Goal: Navigation & Orientation: Find specific page/section

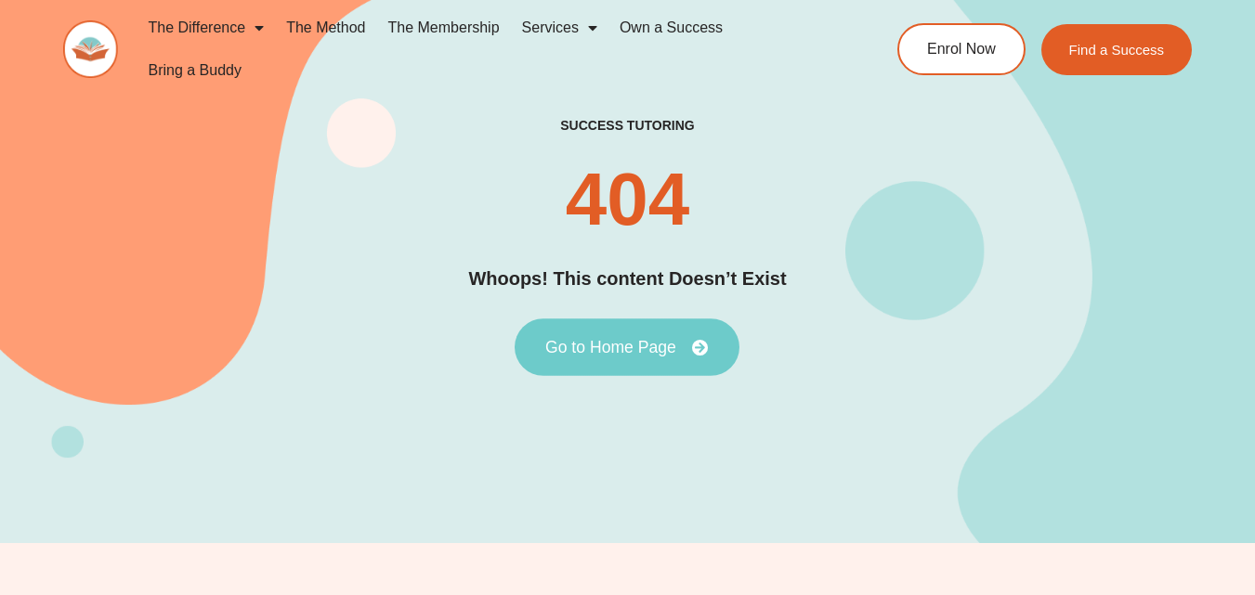
click at [620, 346] on span "Go to Home Page" at bounding box center [610, 347] width 131 height 17
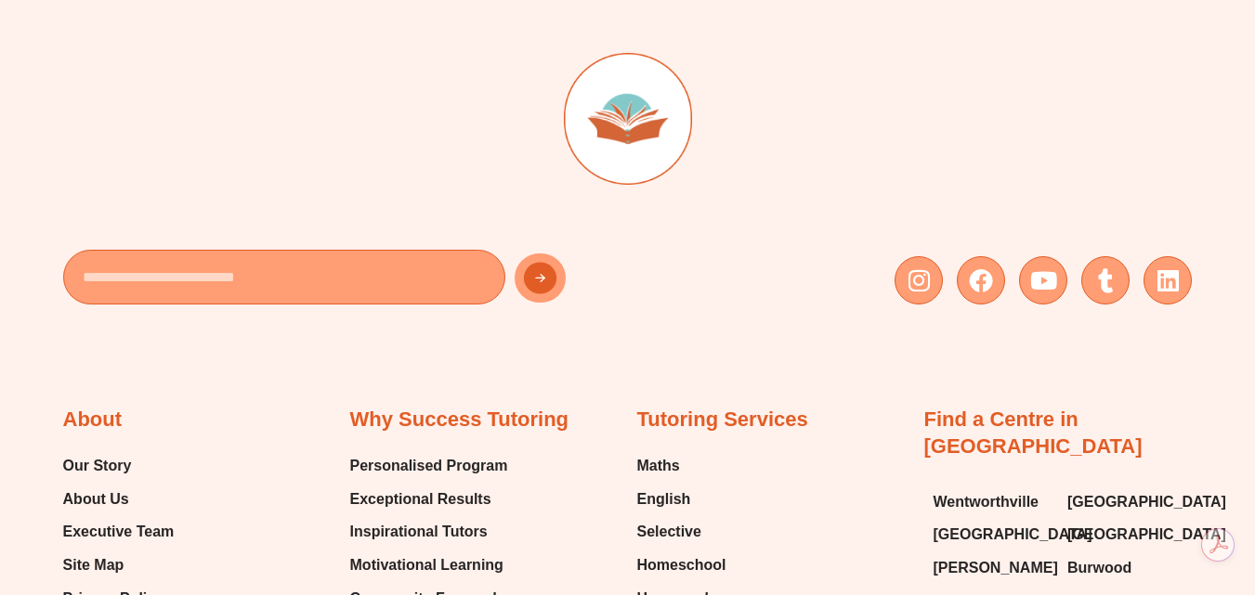
scroll to position [8027, 0]
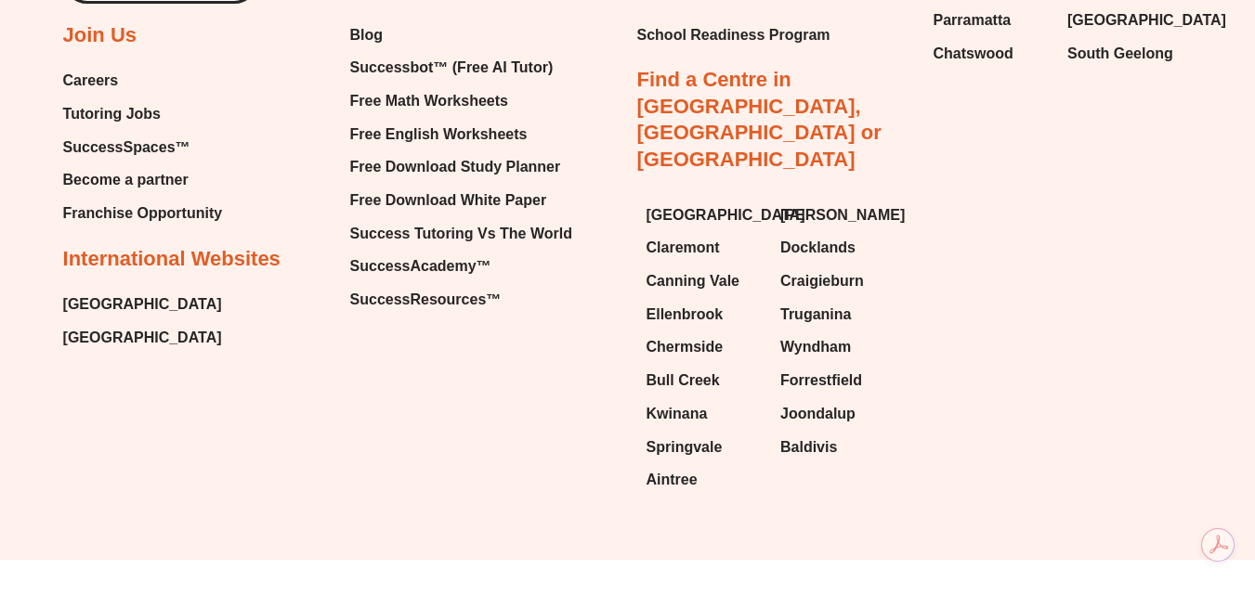
click at [127, 117] on span "Tutoring Jobs" at bounding box center [112, 114] width 98 height 28
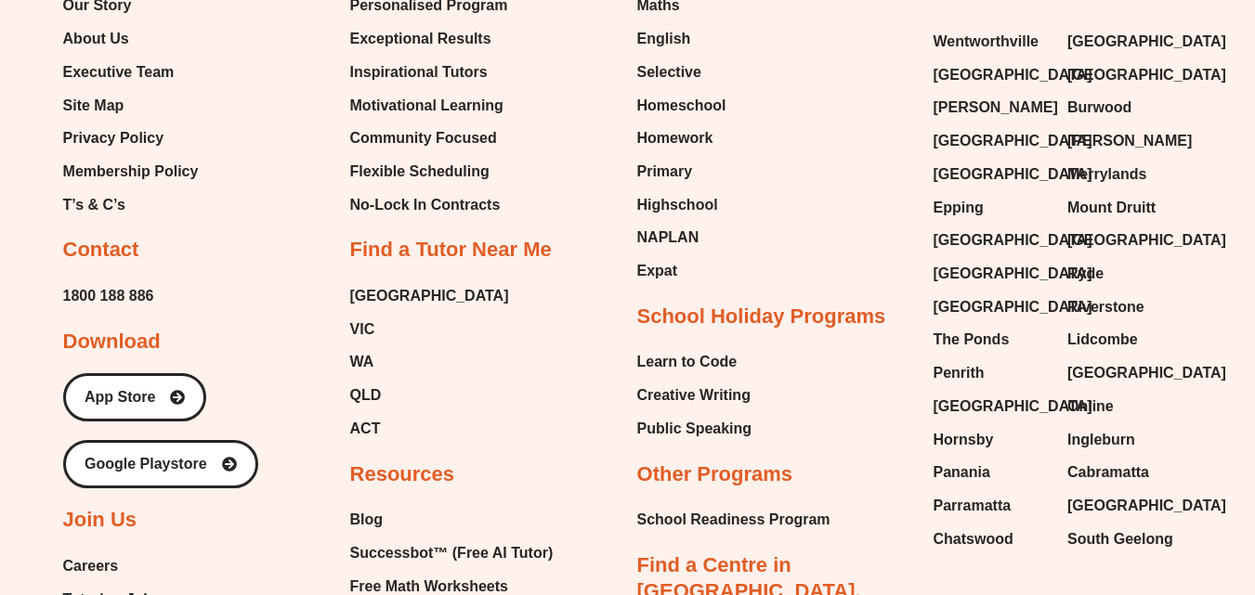
scroll to position [1231, 0]
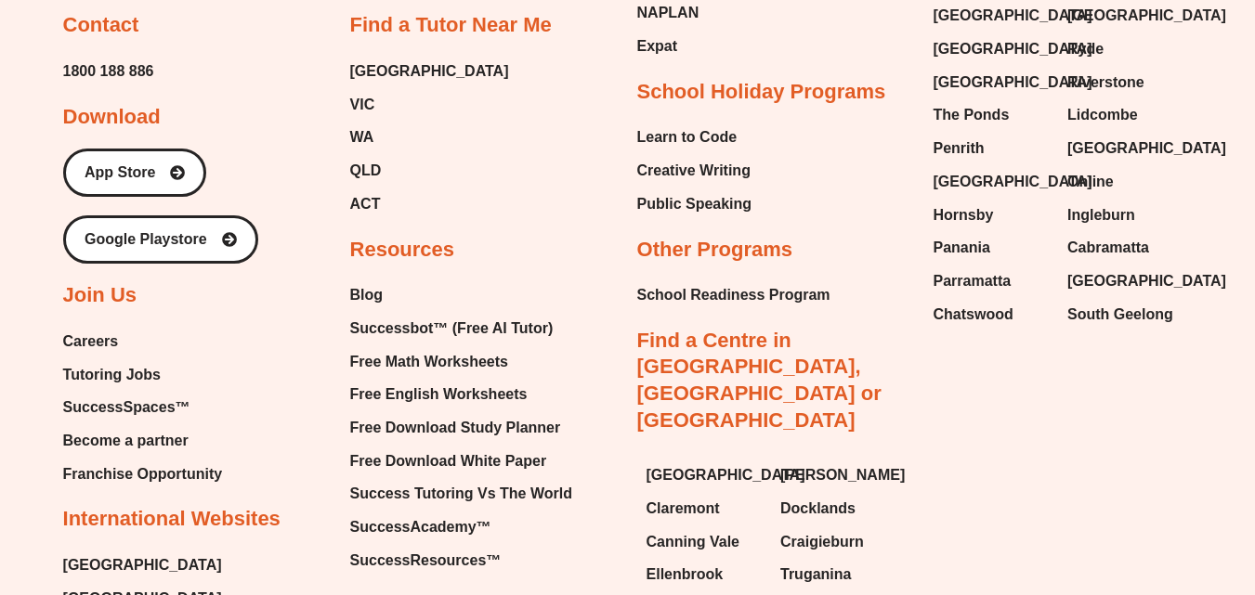
click at [145, 373] on span "Tutoring Jobs" at bounding box center [112, 375] width 98 height 28
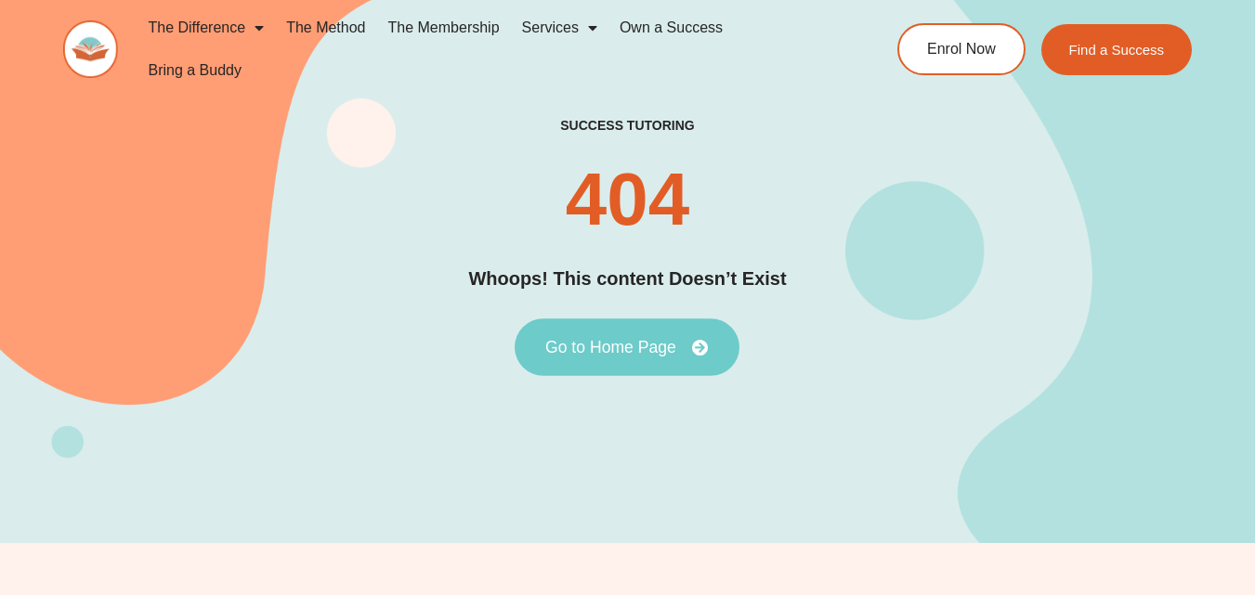
click at [599, 355] on span "Go to Home Page" at bounding box center [610, 347] width 131 height 17
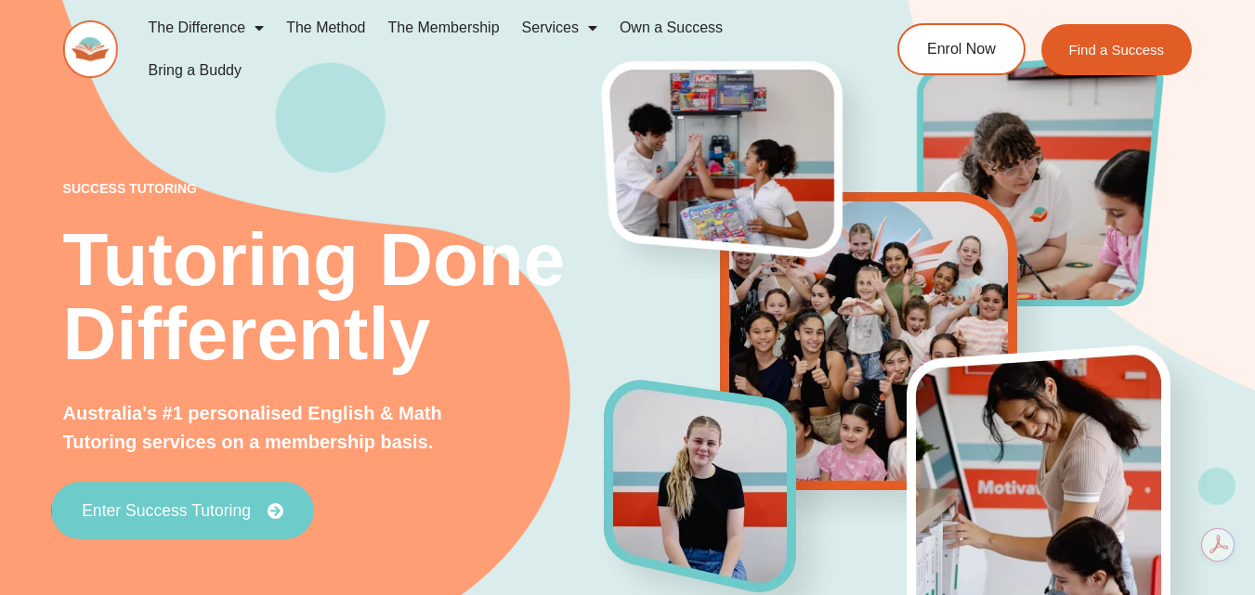
click at [267, 520] on link "Enter Success Tutoring" at bounding box center [182, 511] width 263 height 58
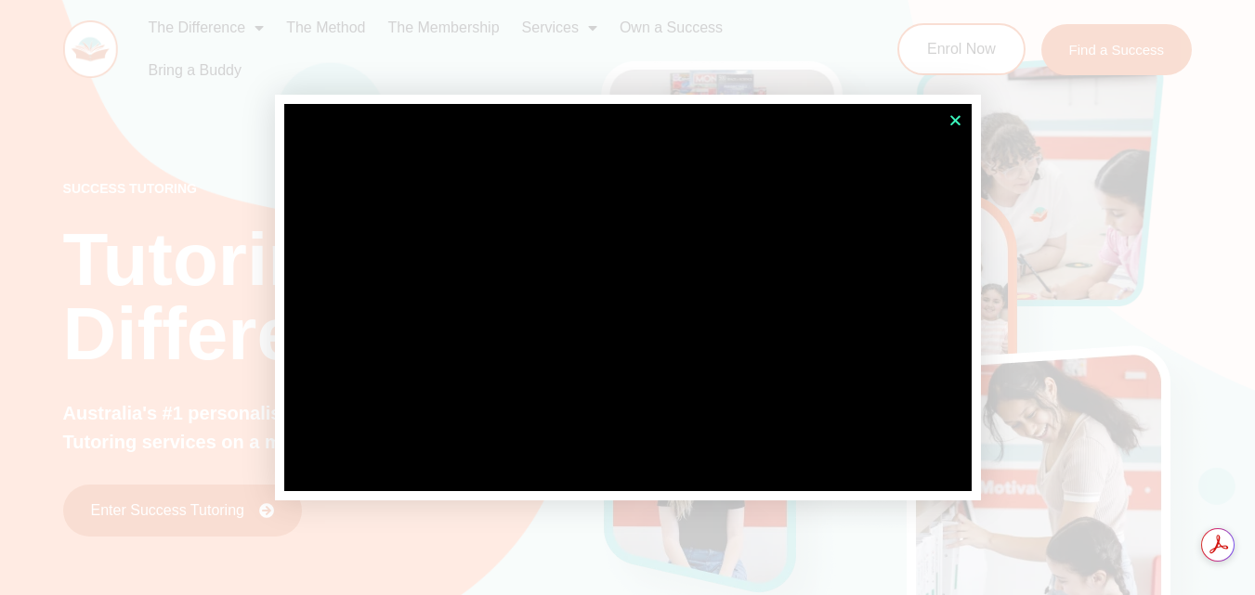
click at [956, 117] on icon "Close" at bounding box center [955, 120] width 14 height 14
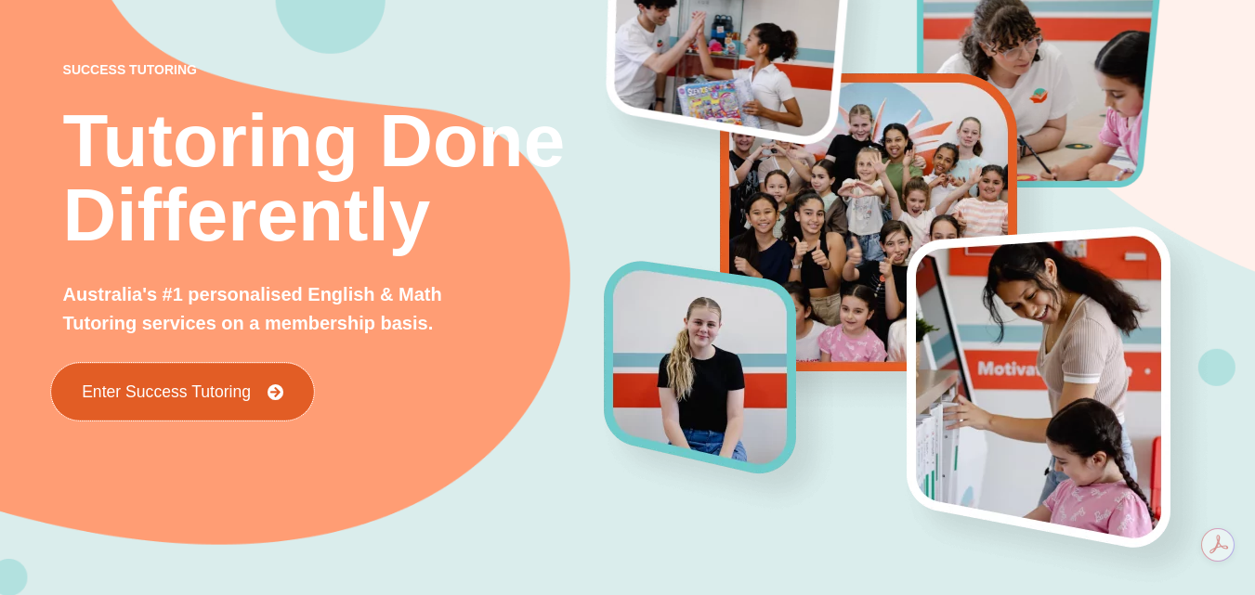
scroll to position [123, 0]
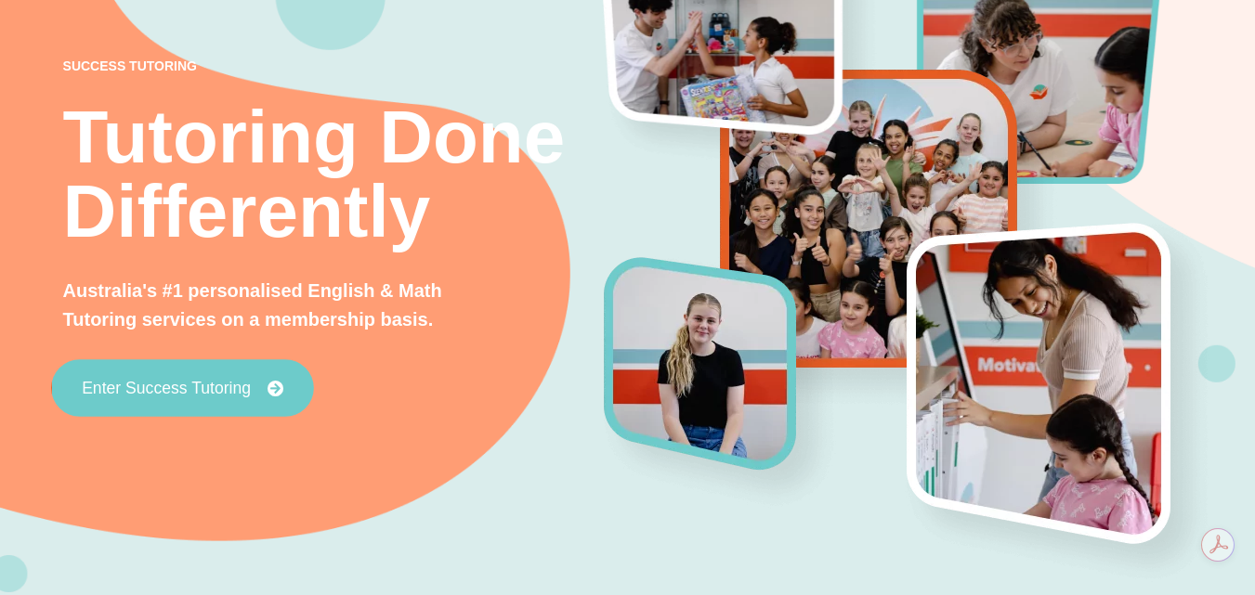
click at [292, 382] on link "Enter Success Tutoring" at bounding box center [182, 388] width 263 height 58
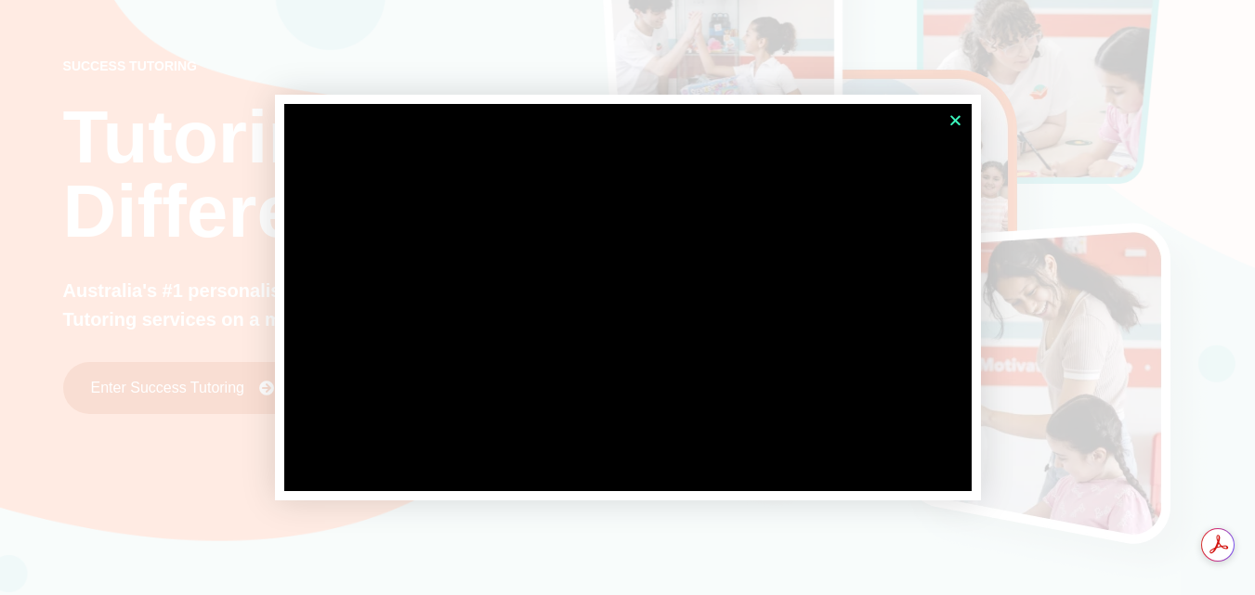
click at [959, 124] on icon "Close" at bounding box center [955, 120] width 14 height 14
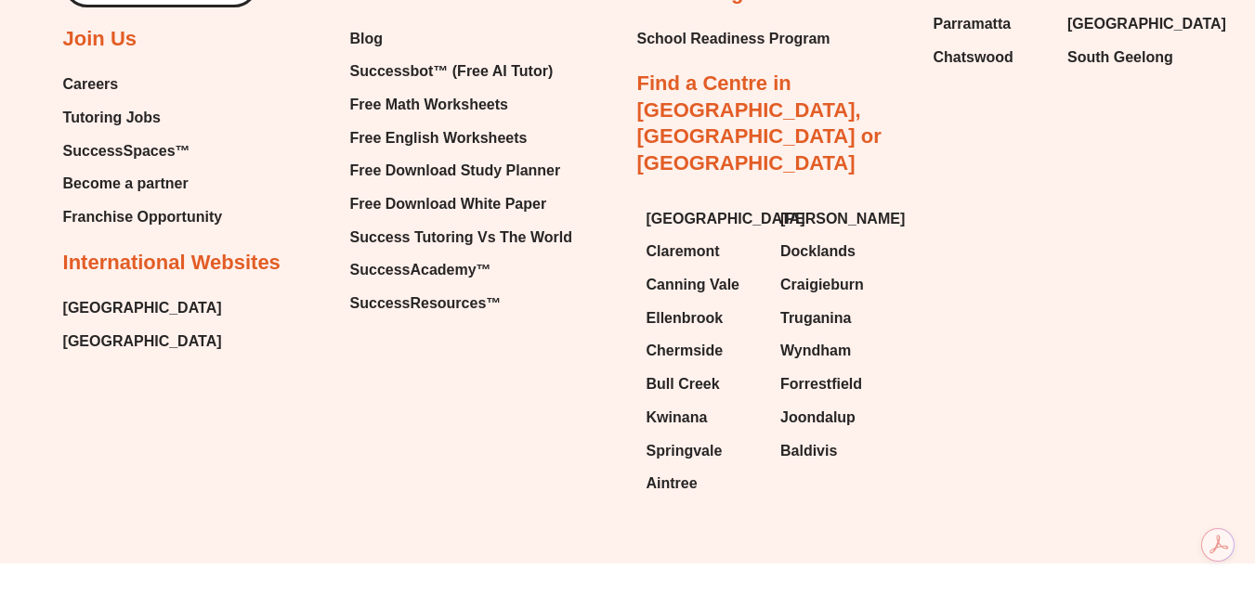
scroll to position [8027, 0]
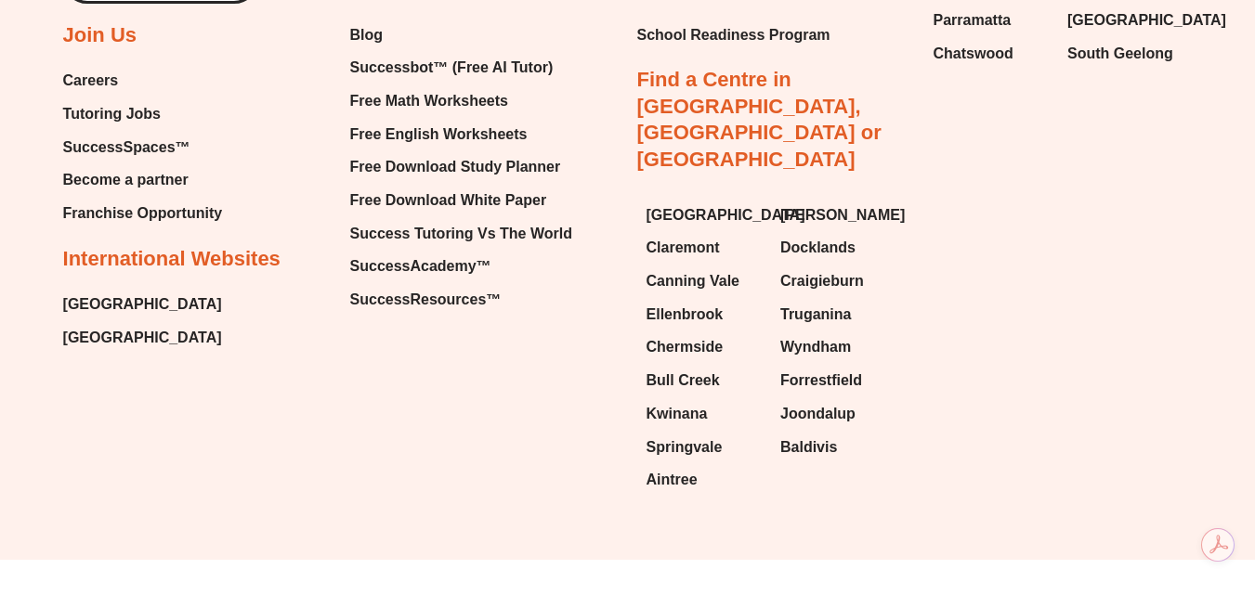
click at [145, 215] on span "Franchise Opportunity" at bounding box center [143, 214] width 160 height 28
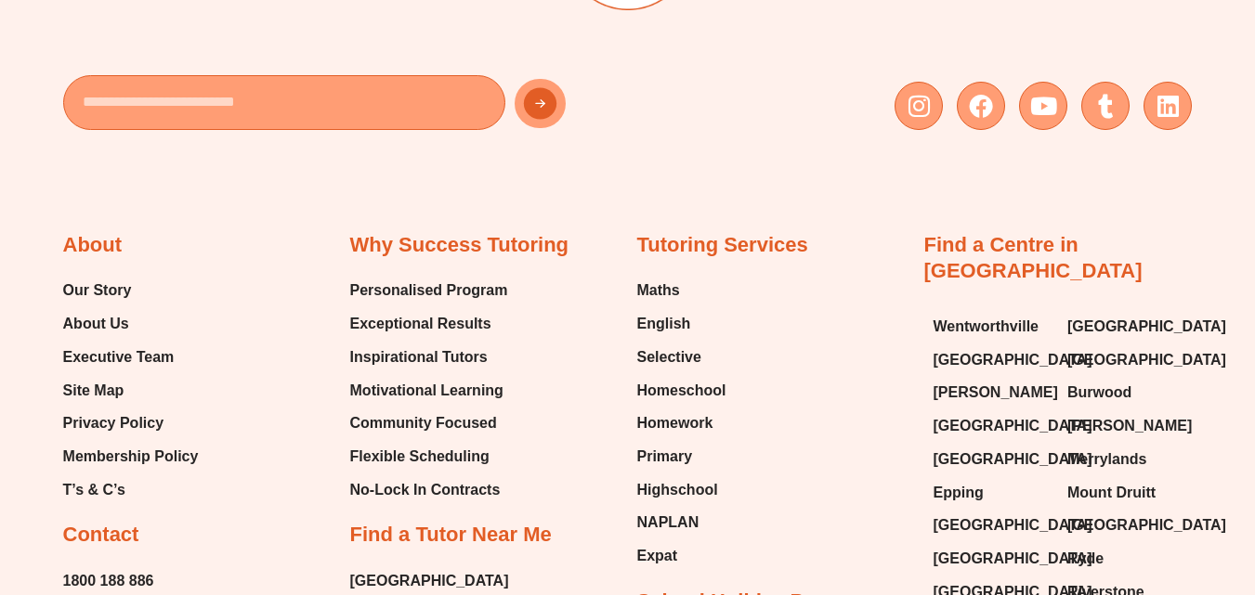
scroll to position [723, 0]
click at [637, 289] on span "Maths" at bounding box center [658, 290] width 43 height 28
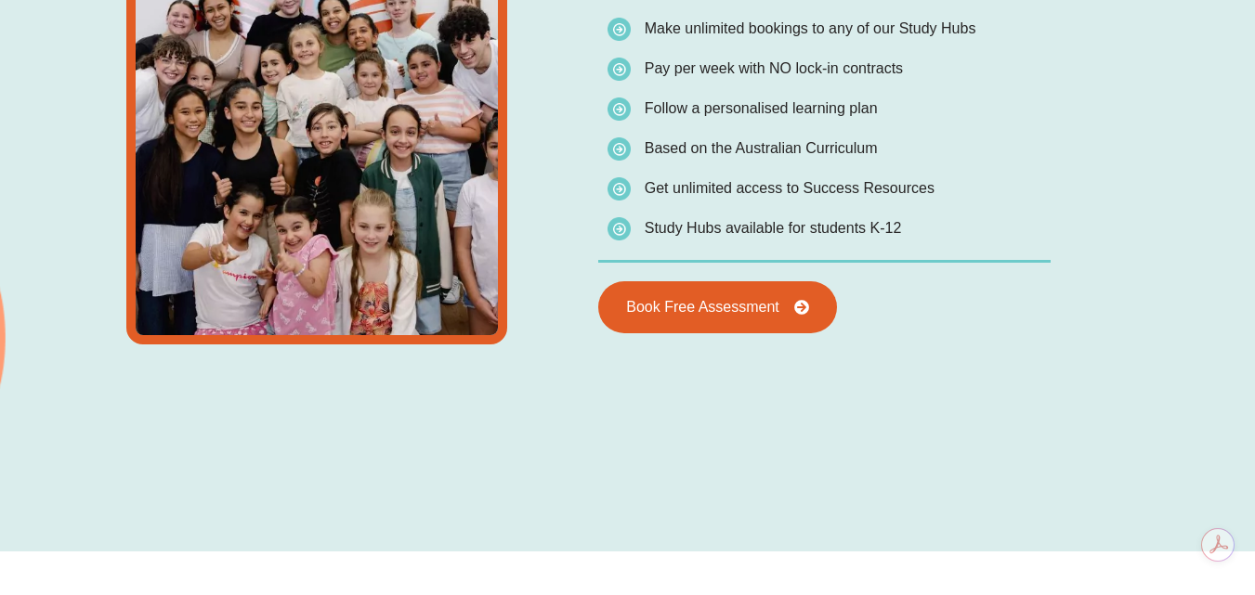
scroll to position [2829, 0]
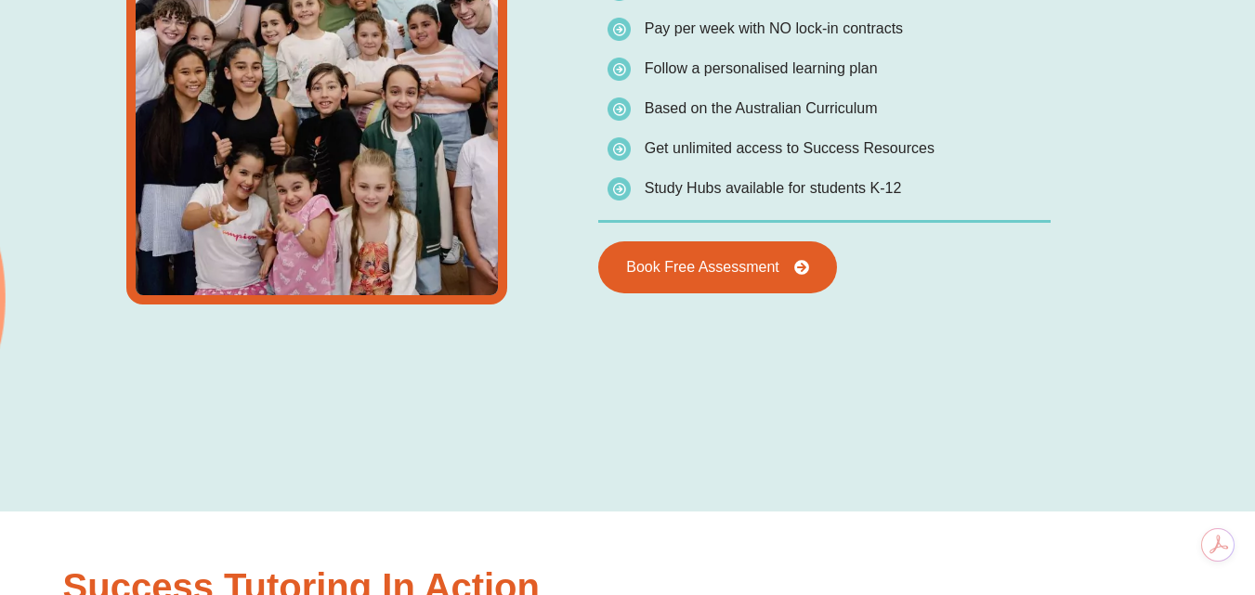
type input "*"
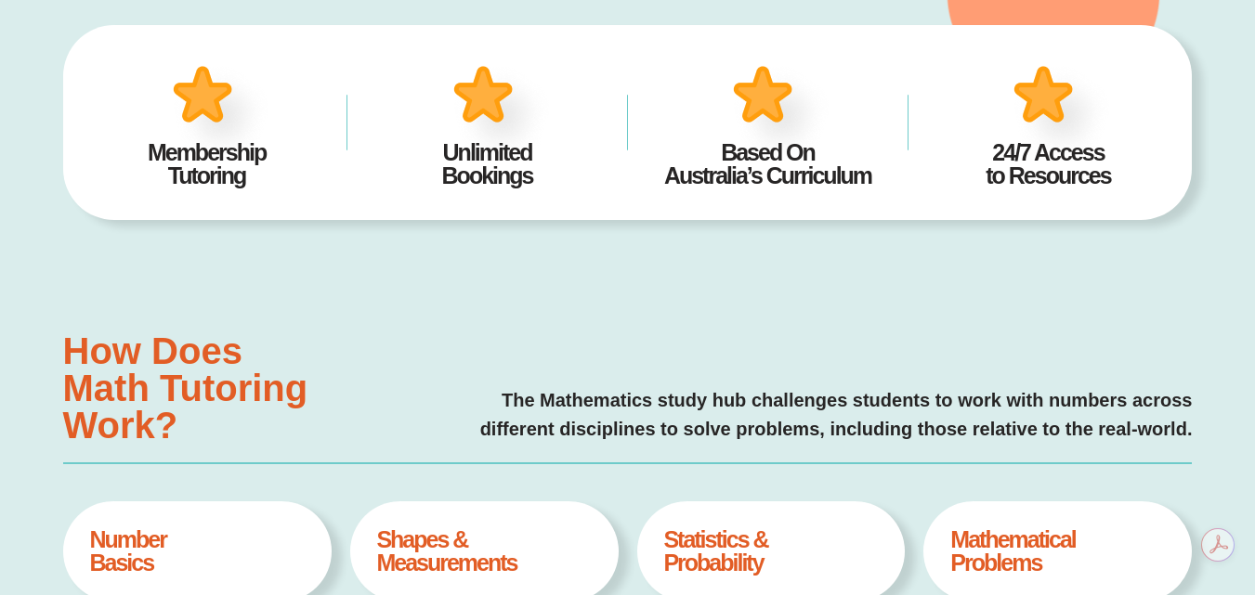
scroll to position [0, 0]
